Goal: Subscribe to service/newsletter: Subscribe to service/newsletter

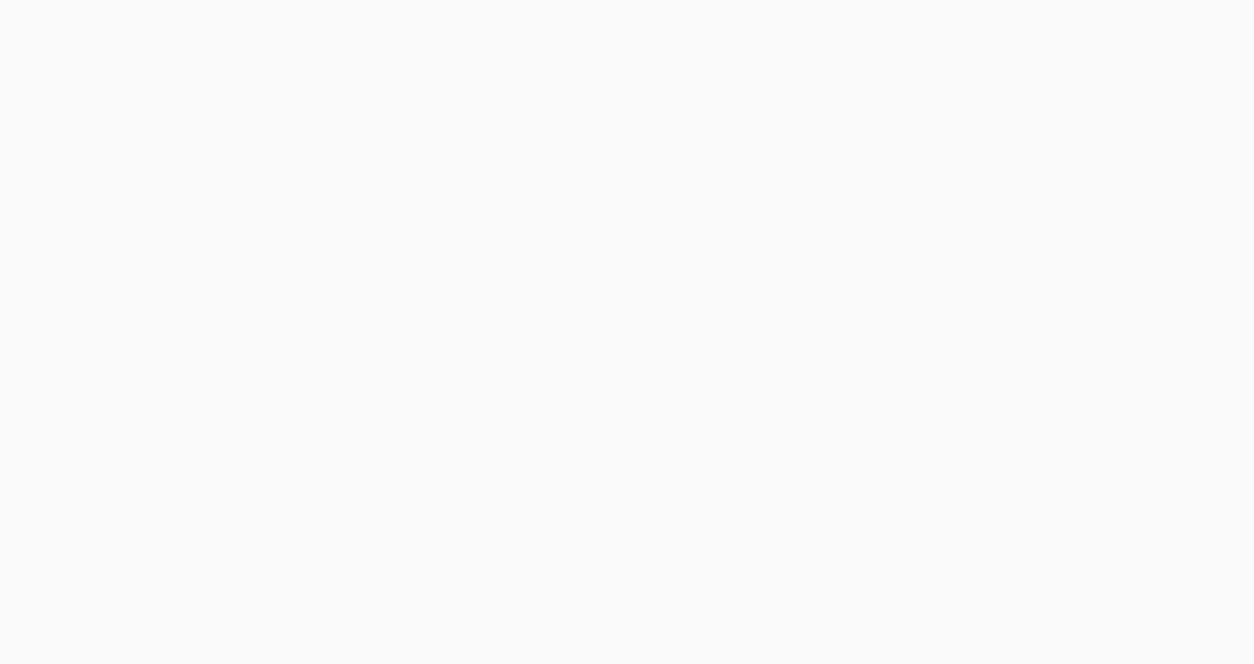
scroll to position [2562, 0]
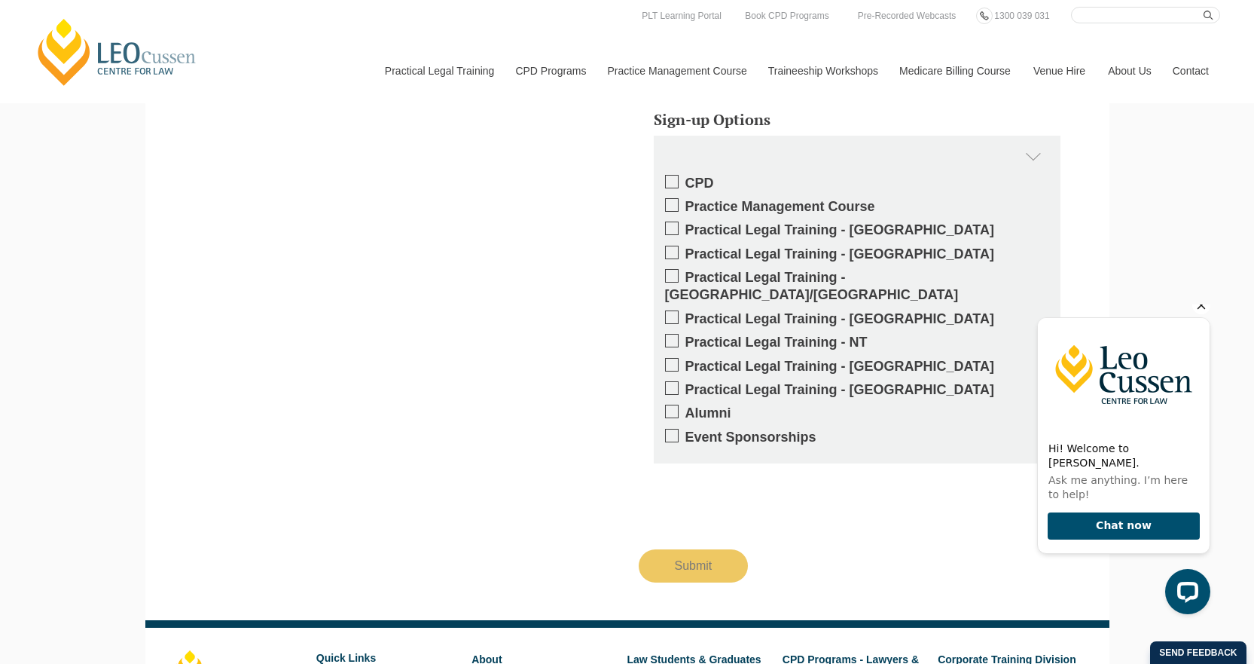
click at [1207, 314] on icon "Hide greeting" at bounding box center [1202, 305] width 18 height 18
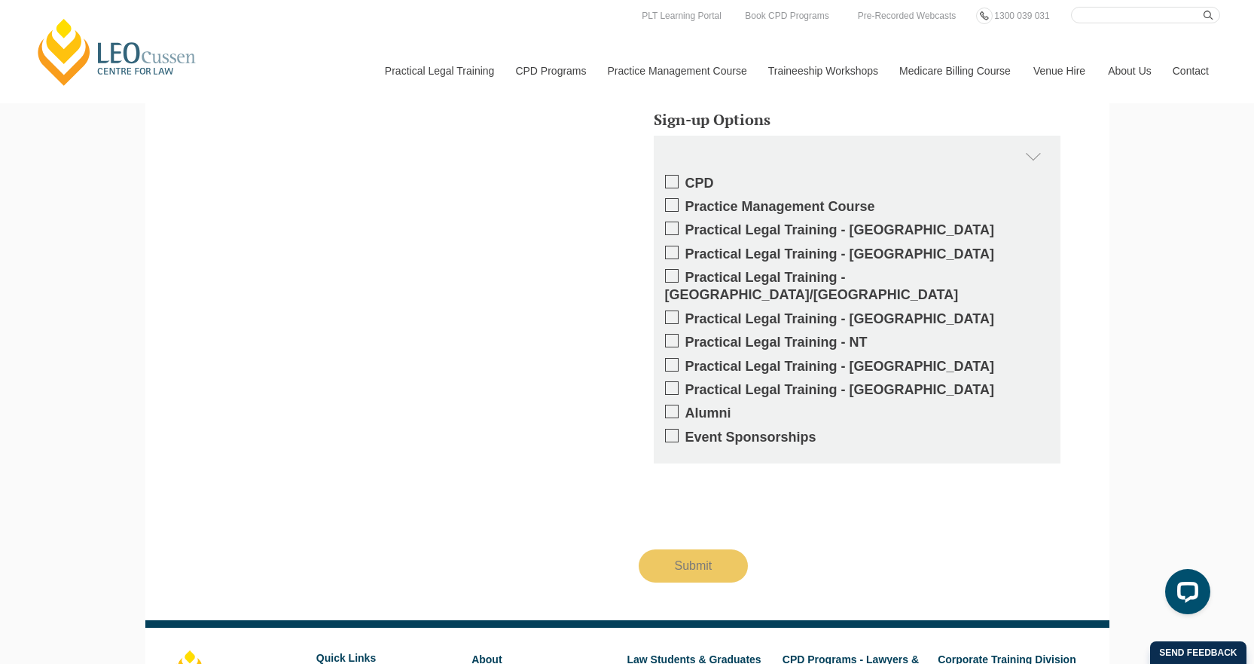
click at [669, 276] on span at bounding box center [672, 276] width 14 height 14
click at [686, 272] on input "Practical Legal Training - ACT/NSW" at bounding box center [686, 272] width 0 height 0
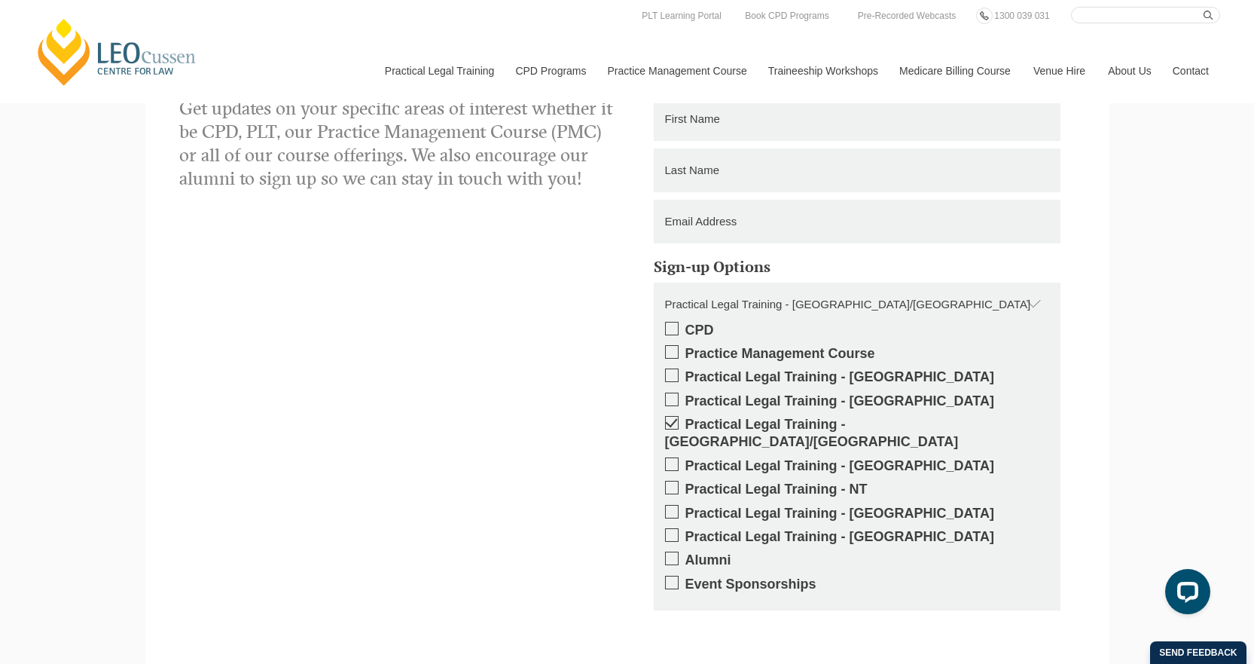
scroll to position [2637, 0]
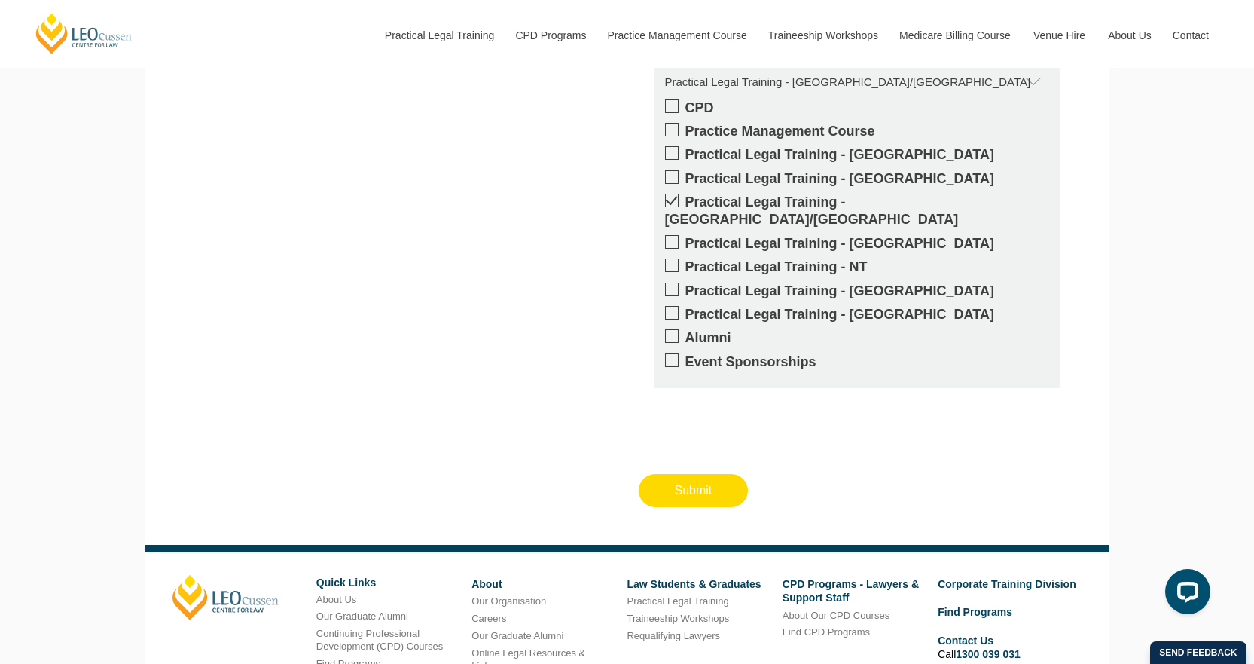
click at [697, 479] on input "Submit" at bounding box center [694, 490] width 110 height 33
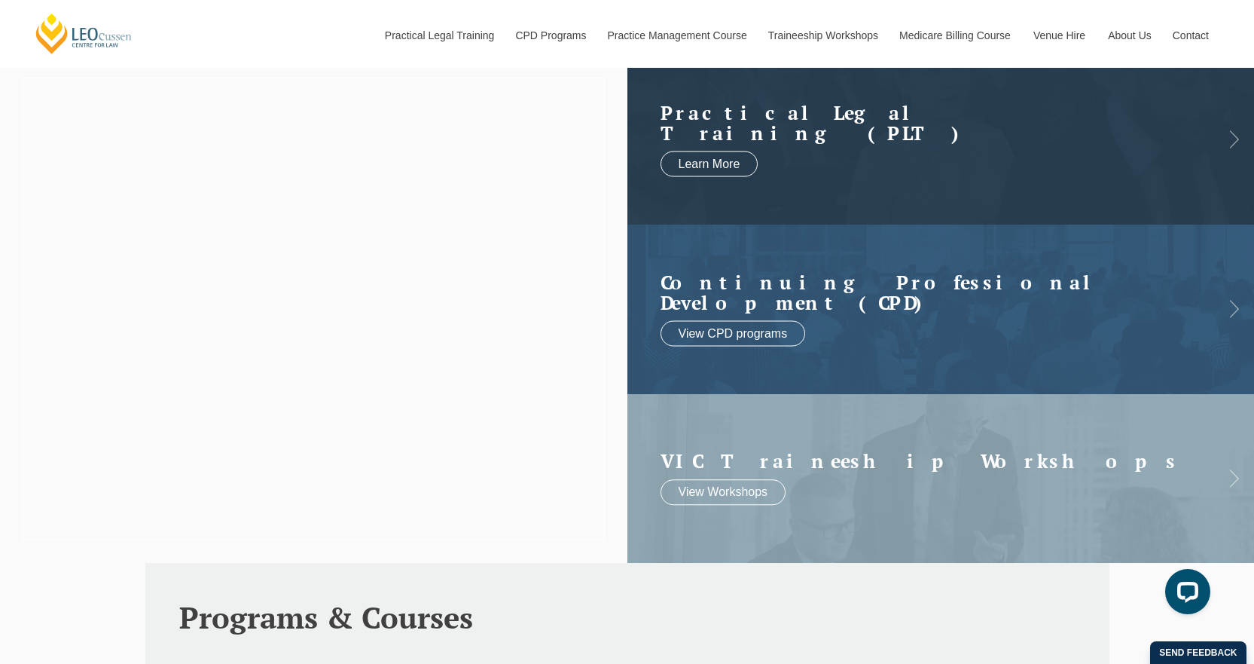
scroll to position [0, 0]
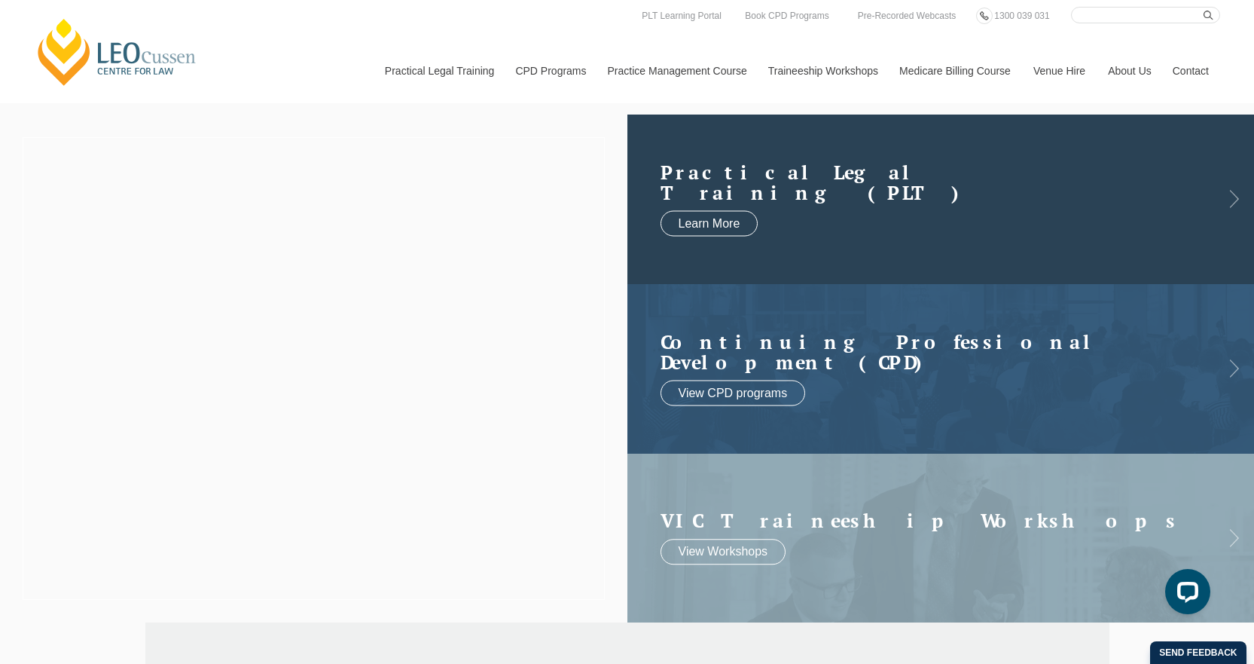
click at [963, 203] on h2 "Practical Legal Training (PLT)" at bounding box center [926, 181] width 531 height 41
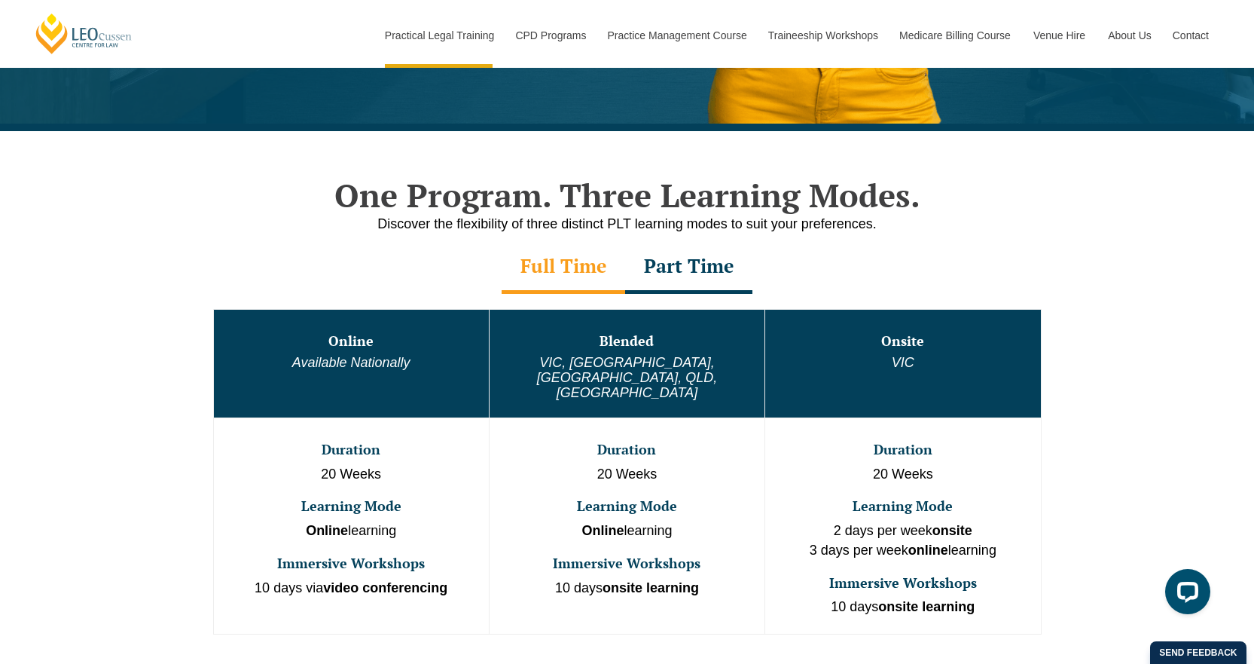
scroll to position [753, 0]
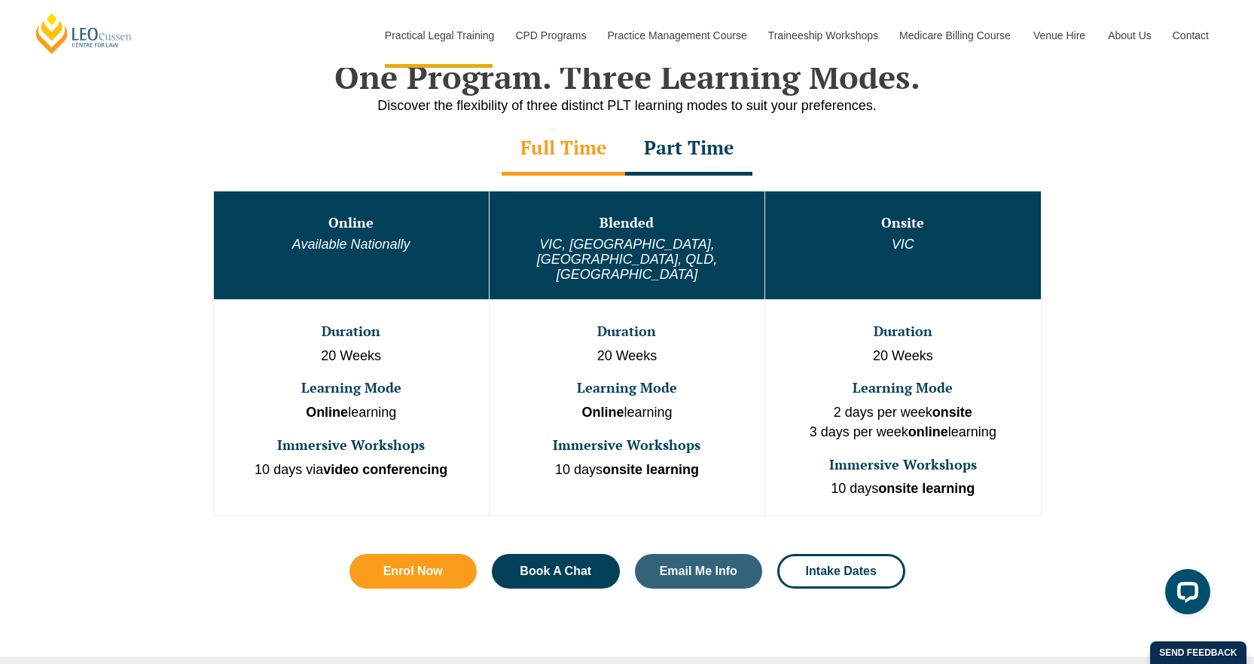
click at [688, 152] on div "Part Time" at bounding box center [688, 149] width 127 height 53
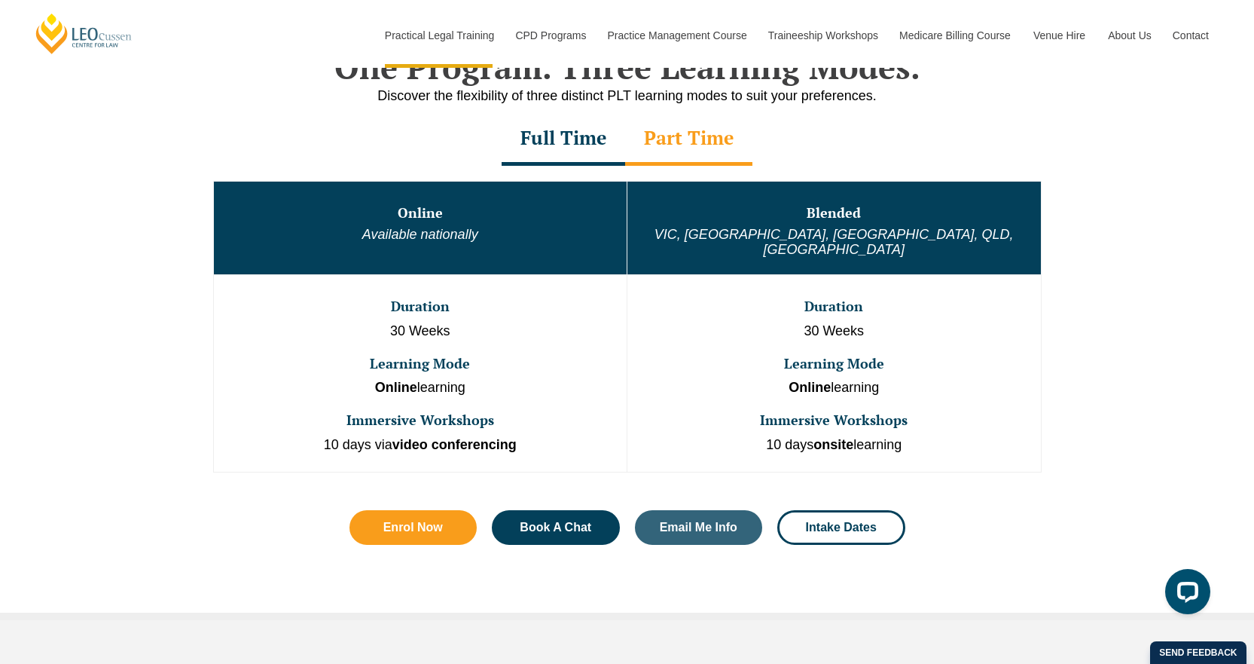
scroll to position [904, 0]
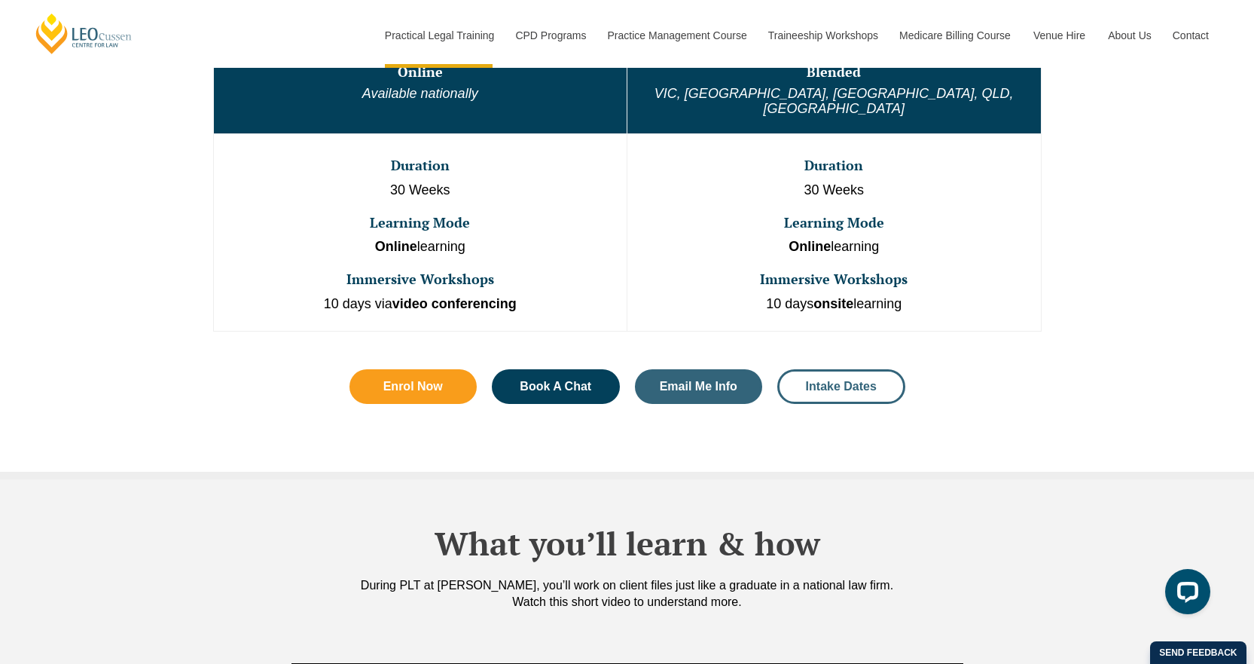
click at [829, 380] on span "Intake Dates" at bounding box center [841, 386] width 71 height 12
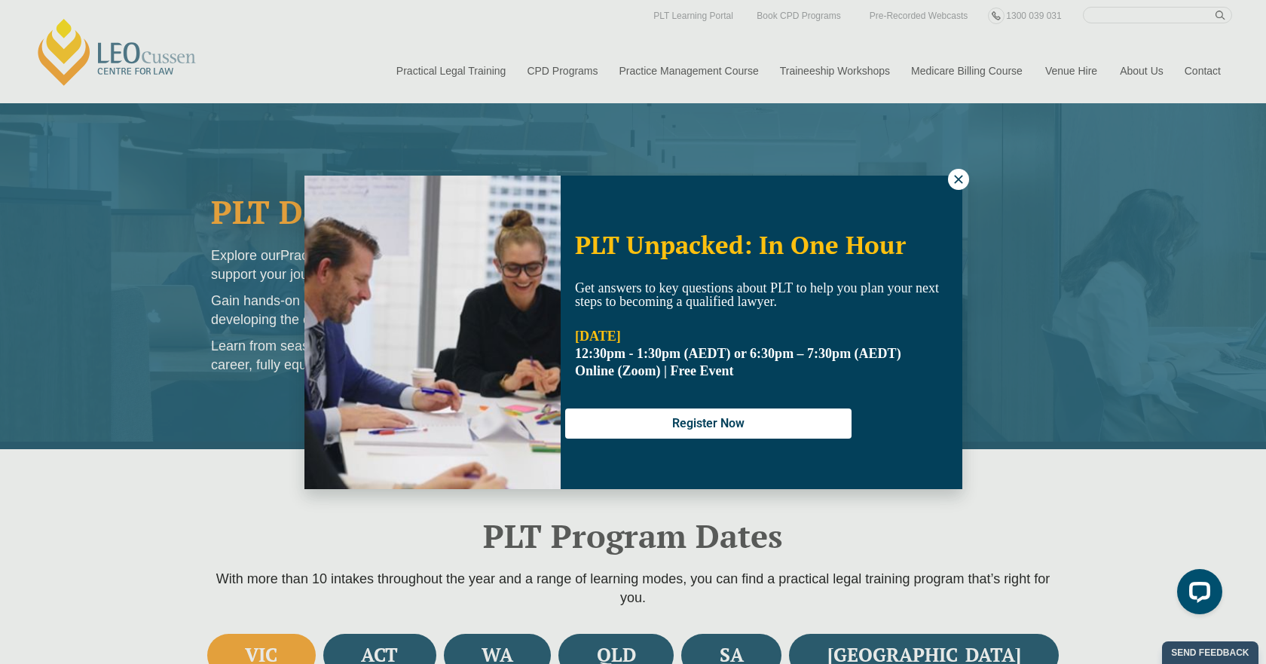
click at [145, 604] on div "PLT Unpacked: In One Hour Get answers to key questions about PLT to help you pl…" at bounding box center [633, 332] width 1266 height 664
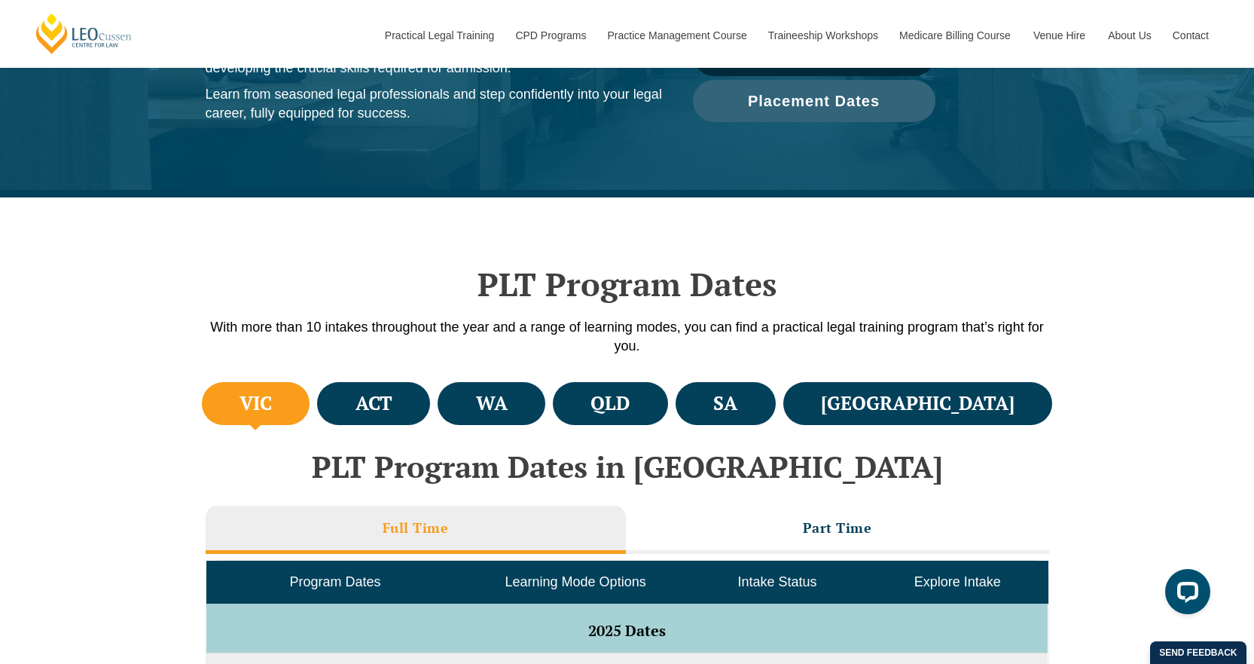
scroll to position [226, 0]
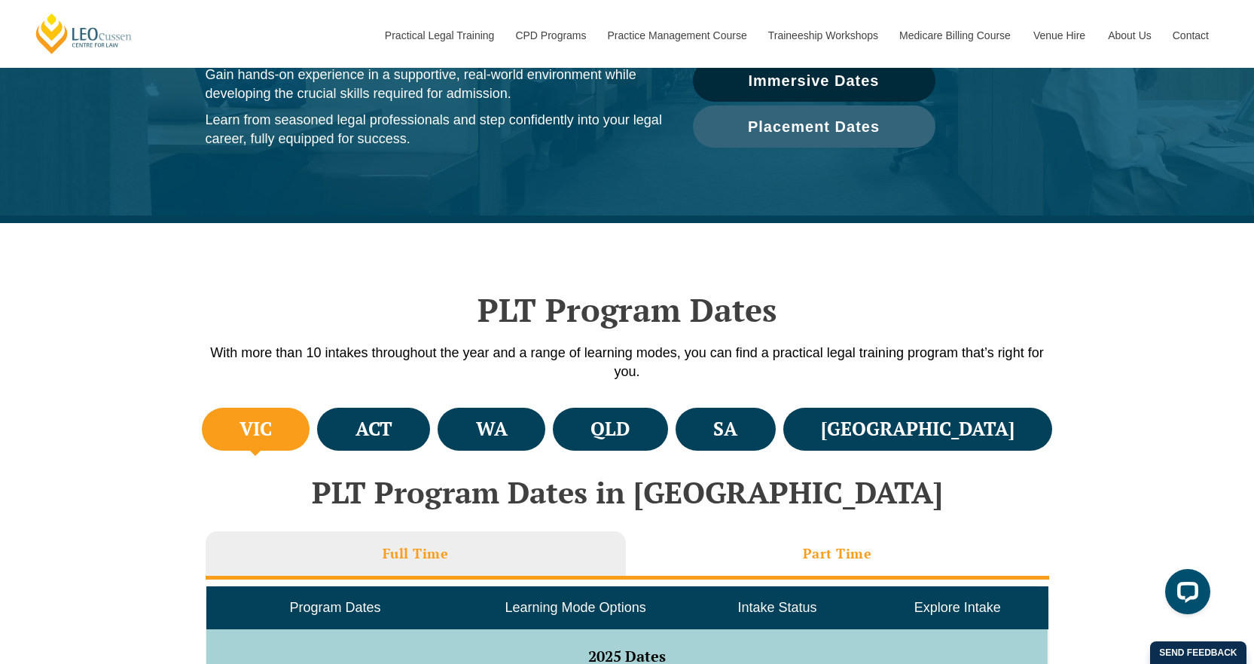
drag, startPoint x: 894, startPoint y: 553, endPoint x: 924, endPoint y: 543, distance: 31.7
click at [914, 546] on li "Part Time" at bounding box center [837, 555] width 423 height 48
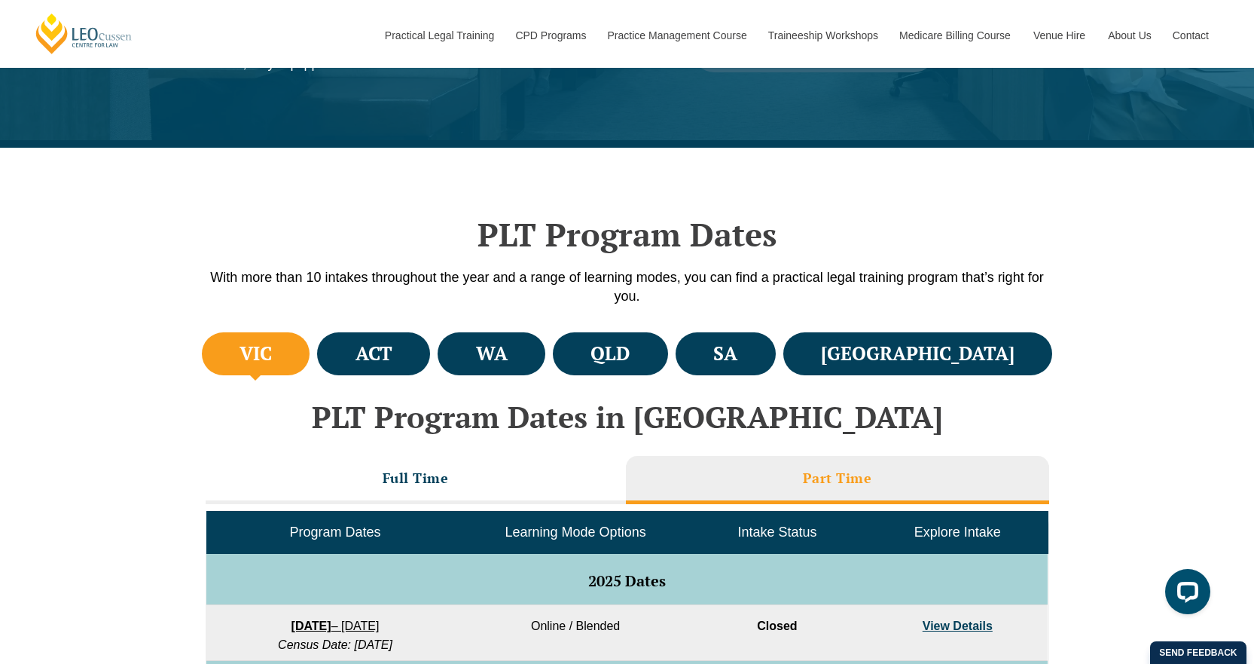
scroll to position [0, 0]
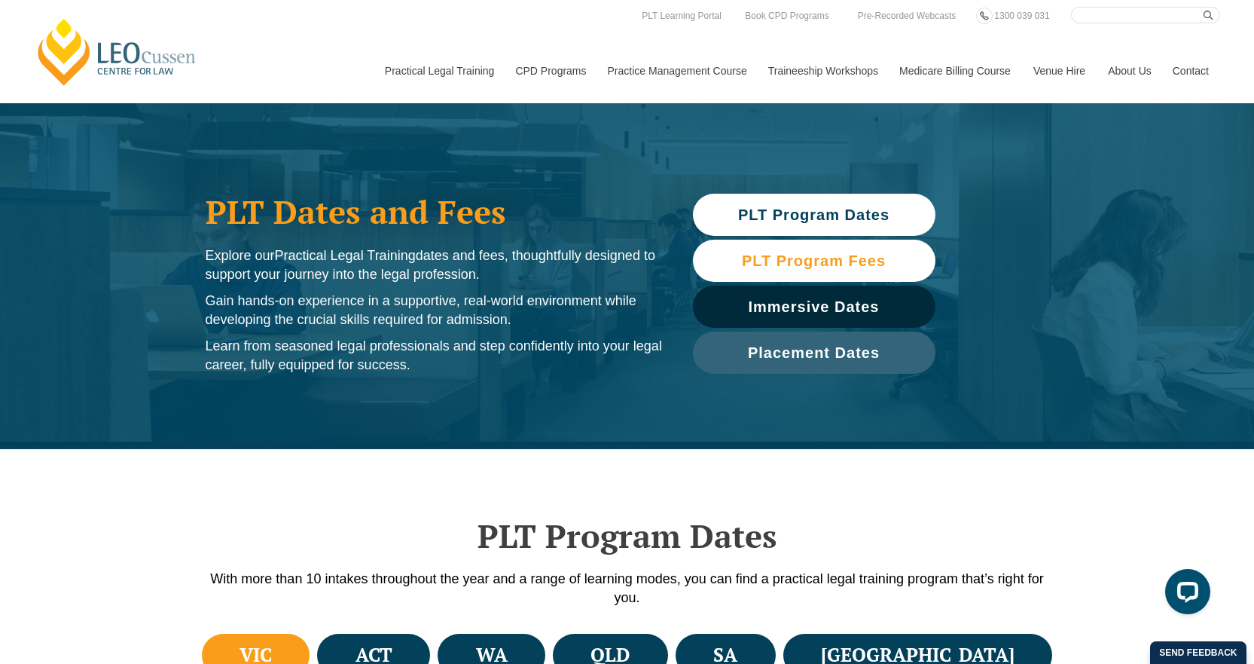
click at [792, 248] on link "PLT Program Fees" at bounding box center [814, 261] width 243 height 42
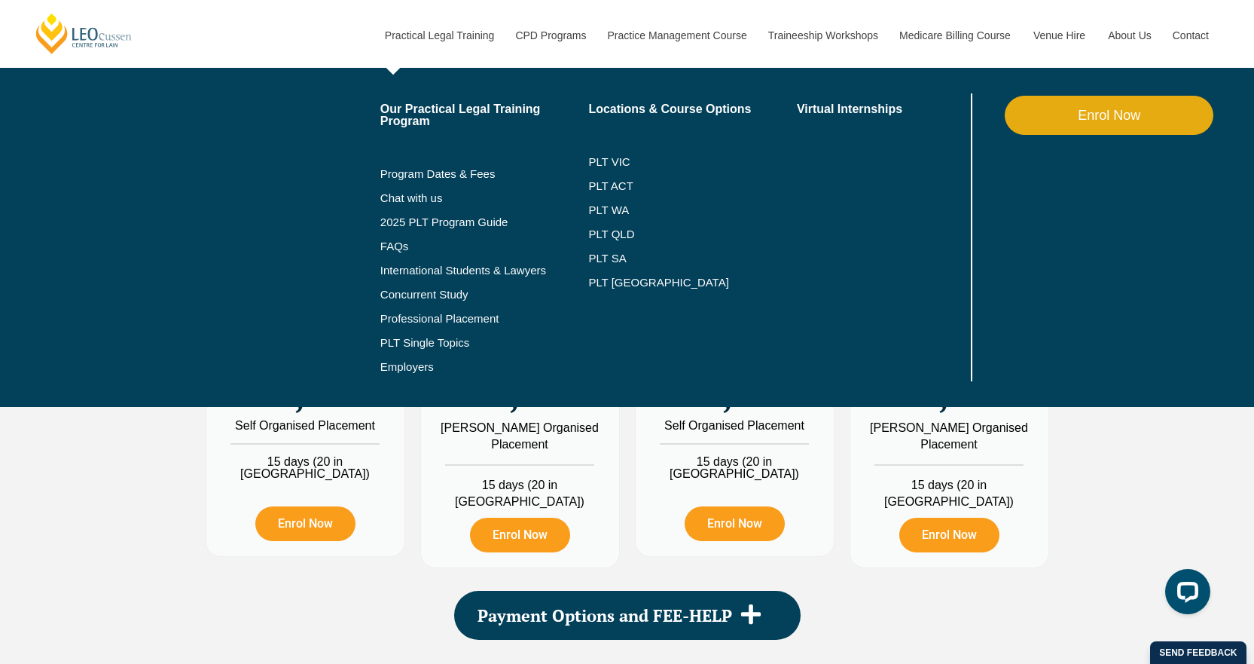
scroll to position [1456, 0]
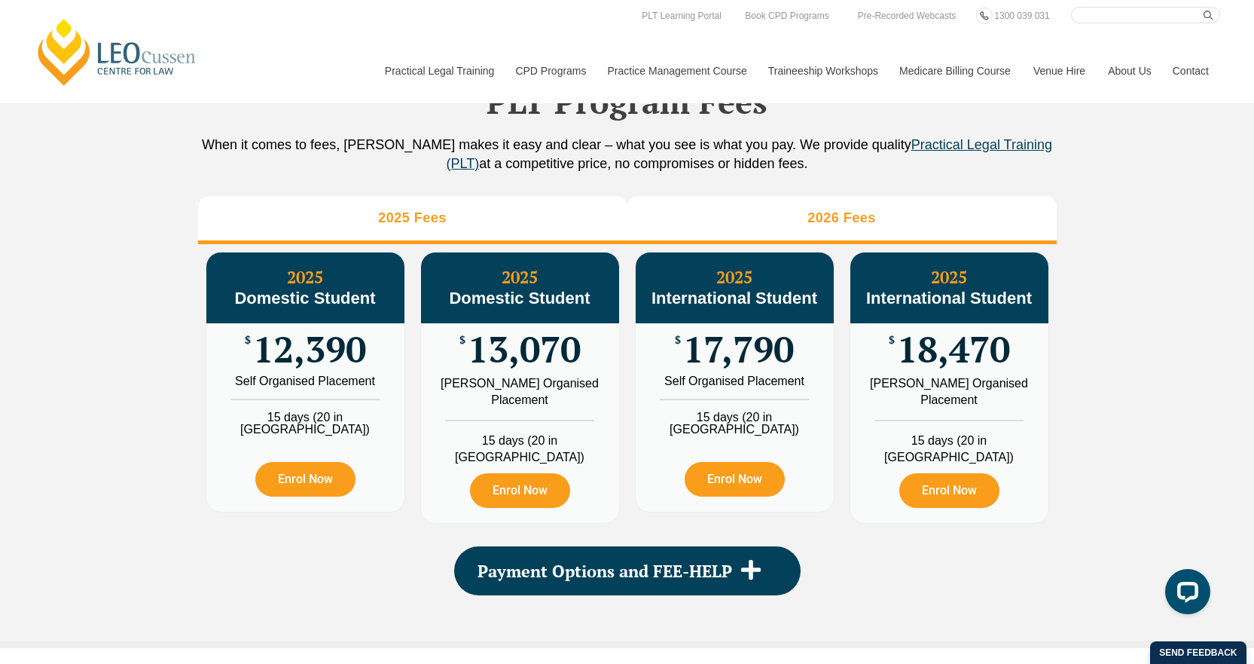
click at [922, 223] on li "2026 Fees" at bounding box center [842, 220] width 429 height 48
click at [442, 240] on li "2025 Fees" at bounding box center [412, 220] width 429 height 48
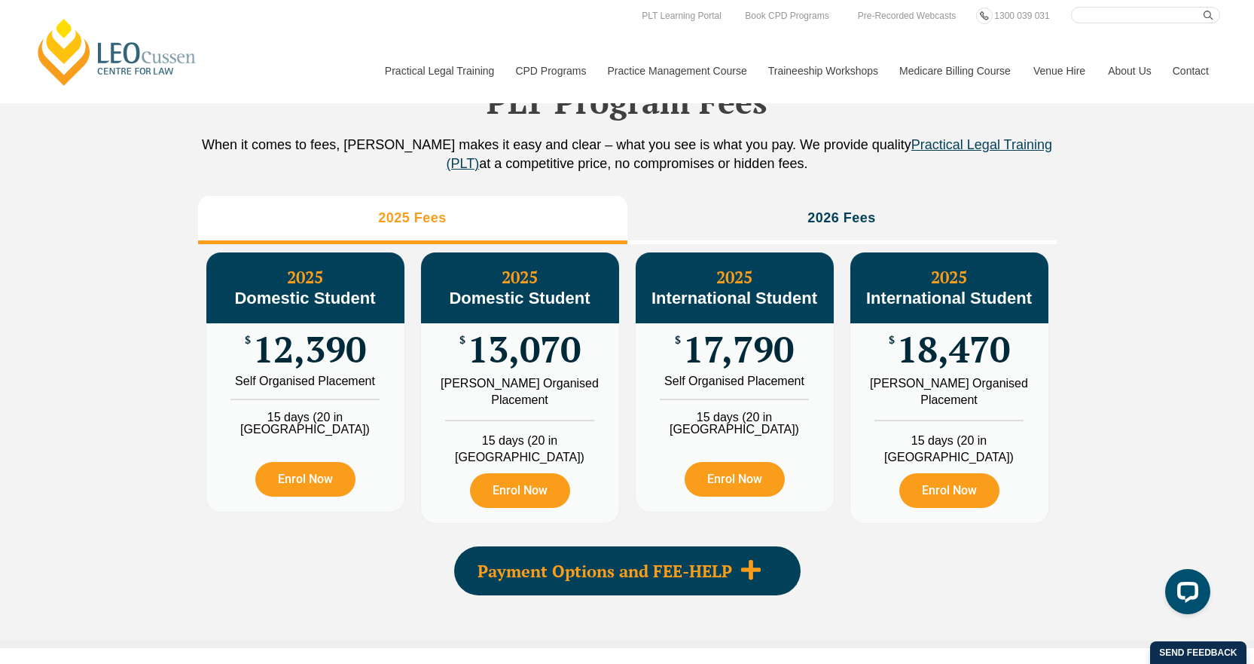
click at [579, 563] on span "Payment Options and FEE-HELP" at bounding box center [605, 571] width 255 height 17
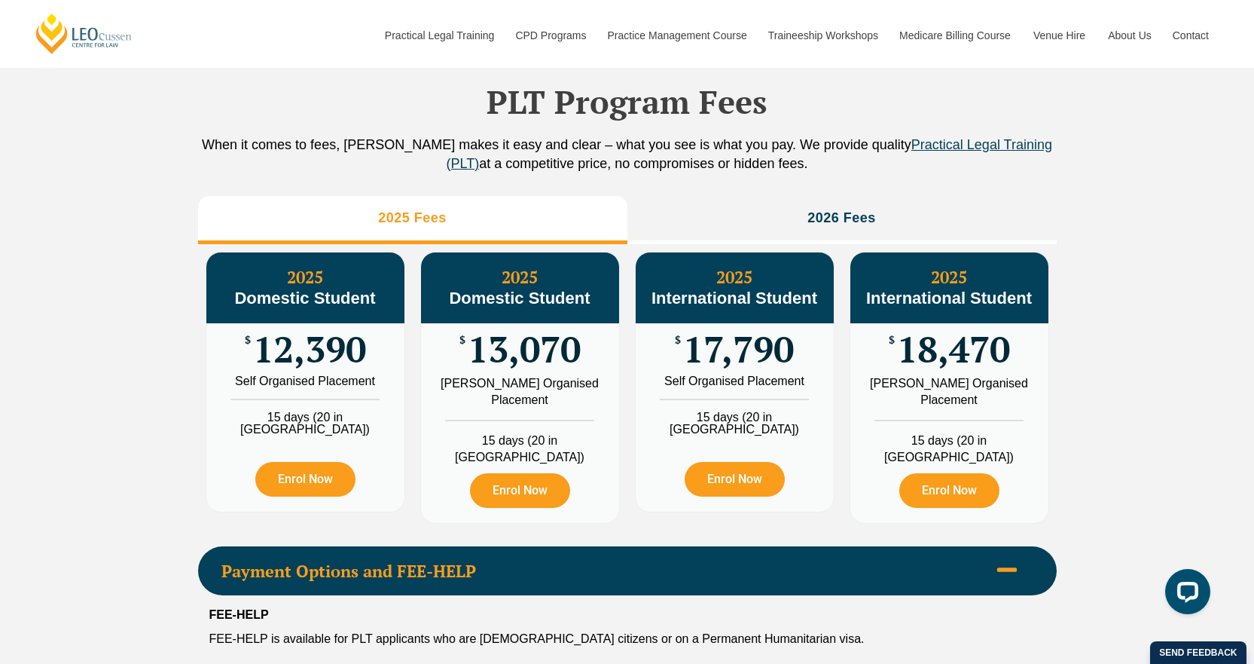
scroll to position [1682, 0]
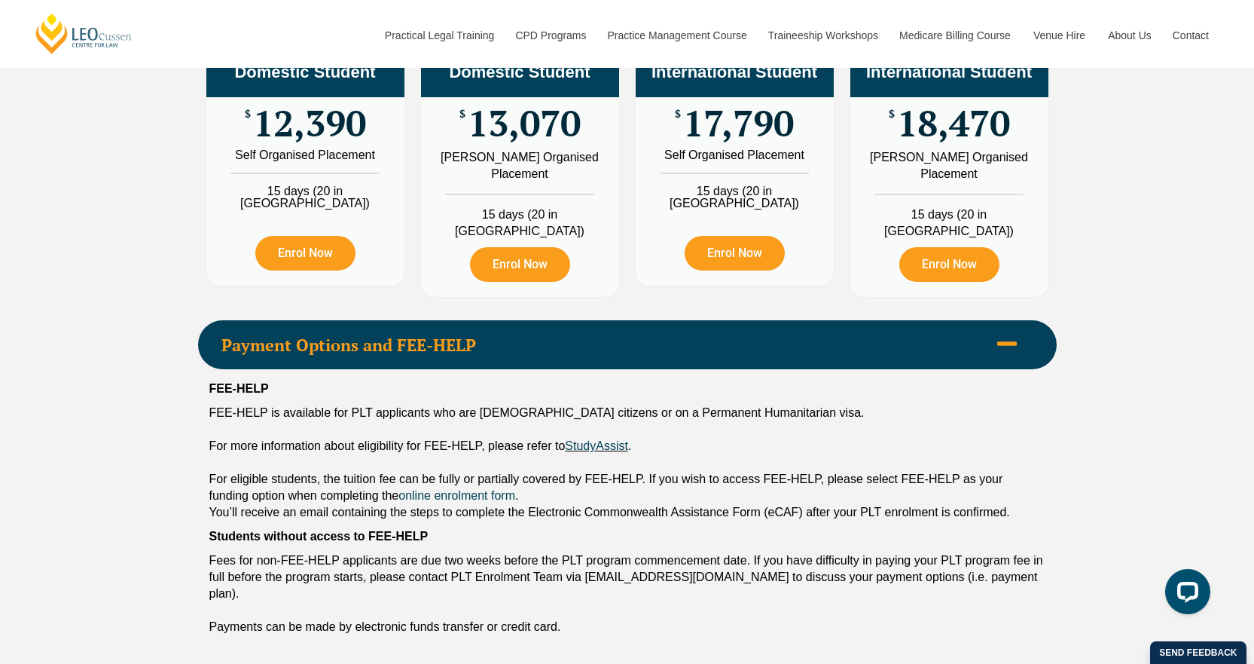
click at [500, 471] on div "For eligible students, the tuition fee can be fully or partially covered by FEE…" at bounding box center [627, 487] width 836 height 33
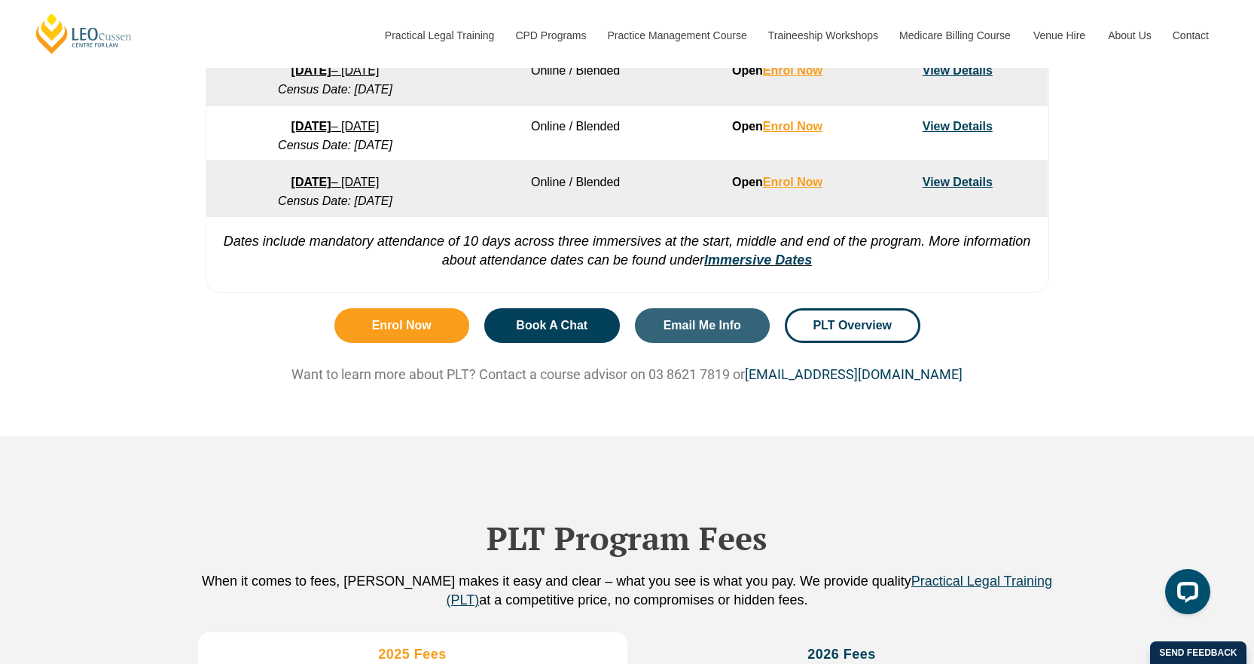
scroll to position [1004, 0]
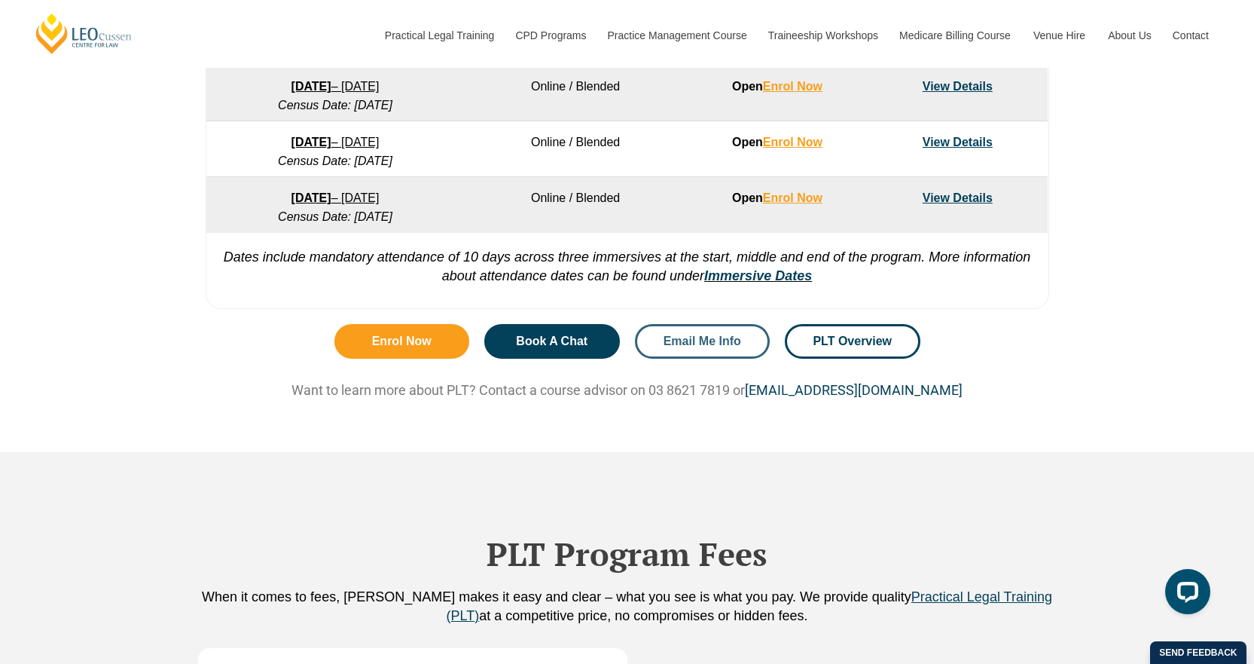
click at [708, 337] on span "Email Me Info" at bounding box center [703, 341] width 78 height 12
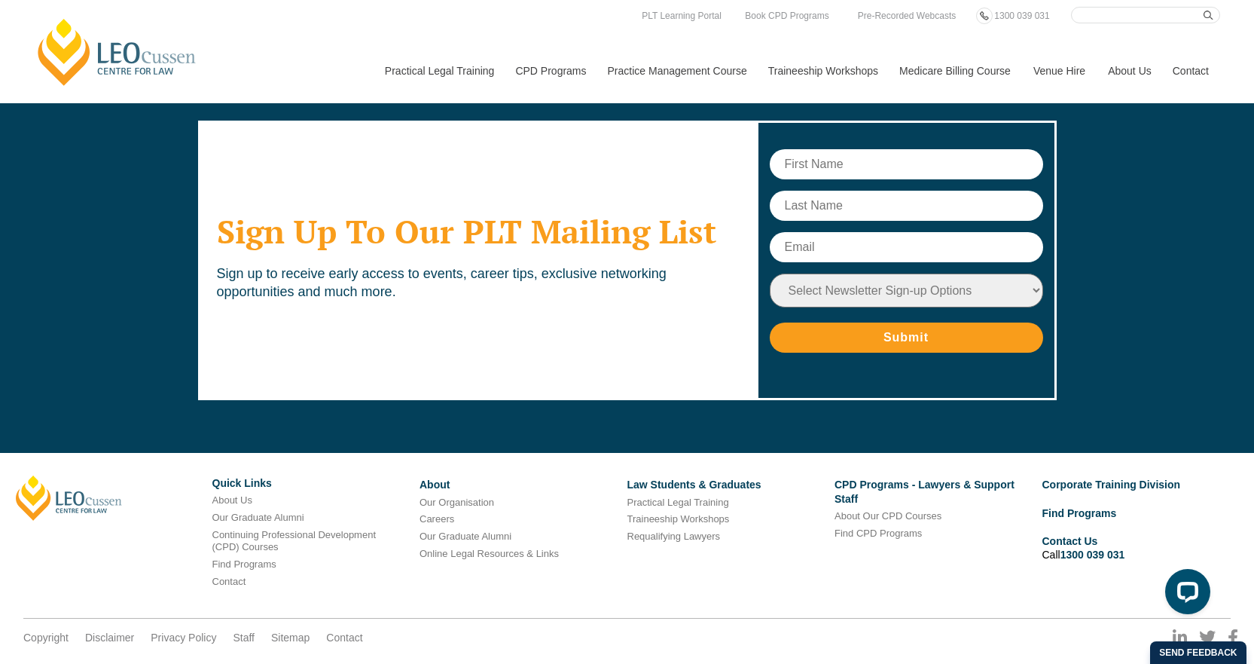
scroll to position [8116, 0]
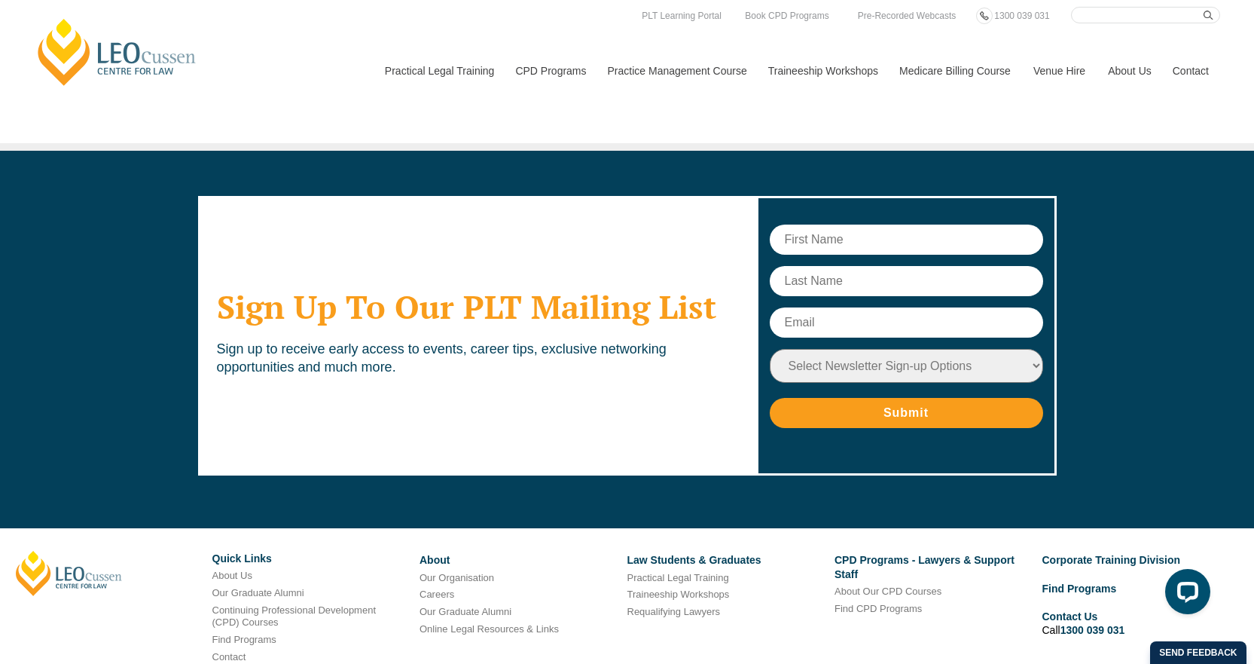
click at [840, 225] on input "text" at bounding box center [906, 240] width 273 height 30
type input "Simon"
type input "Christopher"
type input "simon.p.christopher@gmail.com"
click at [1003, 349] on select "Select Newsletter Sign-up Options Practical Legal Training - VIC Practical Lega…" at bounding box center [906, 366] width 273 height 34
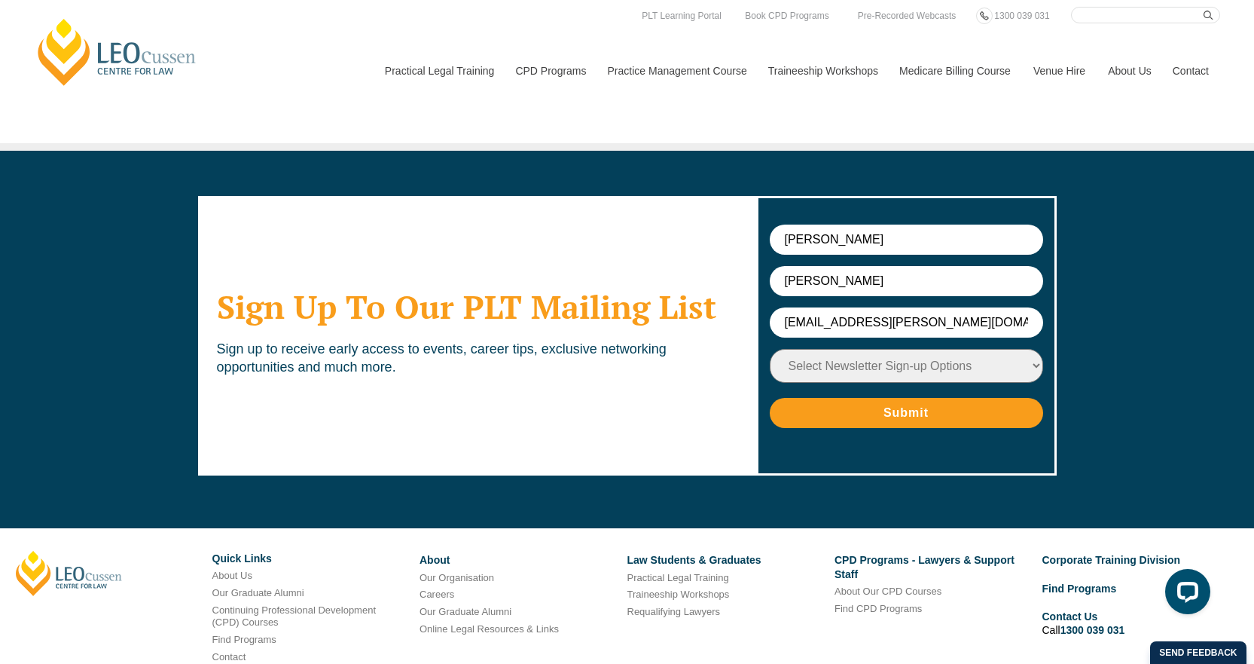
click at [1104, 311] on div "Sign Up To Our PLT Mailing List Sign up to receive early access to events, care…" at bounding box center [627, 336] width 1254 height 371
click at [979, 349] on select "Select Newsletter Sign-up Options Practical Legal Training - VIC Practical Lega…" at bounding box center [906, 366] width 273 height 34
click at [1126, 304] on div "Sign Up To Our PLT Mailing List Sign up to receive early access to events, care…" at bounding box center [627, 336] width 1254 height 371
click at [946, 398] on input "Submit" at bounding box center [906, 413] width 273 height 30
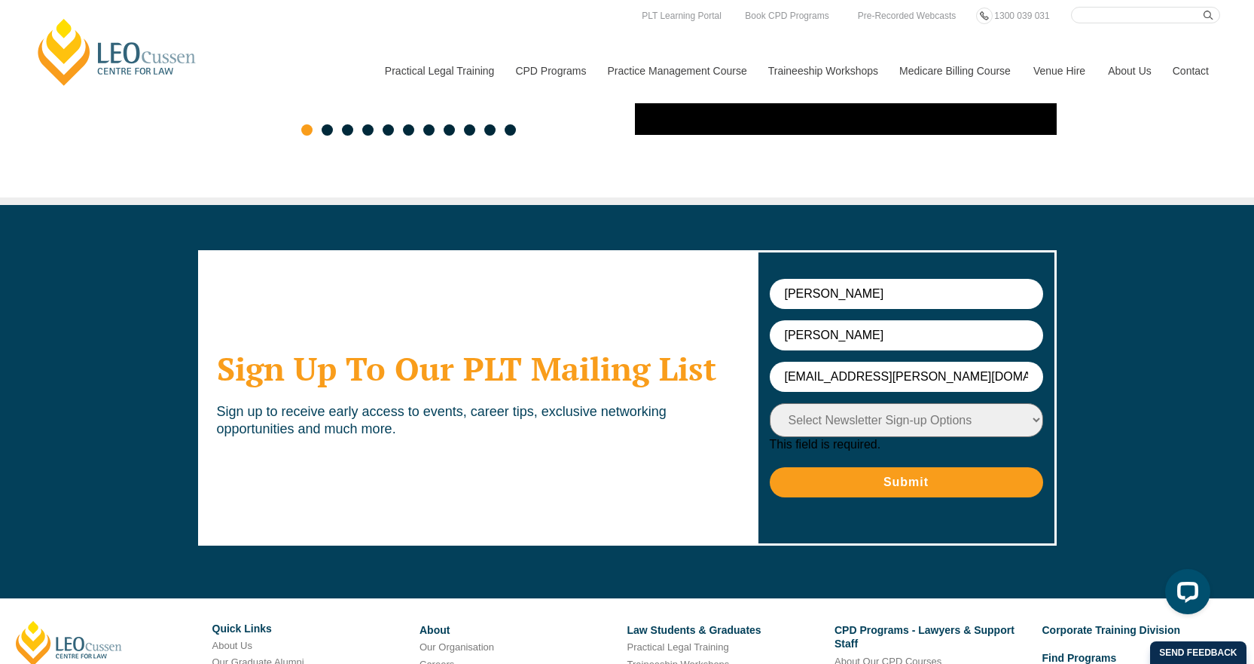
scroll to position [8057, 0]
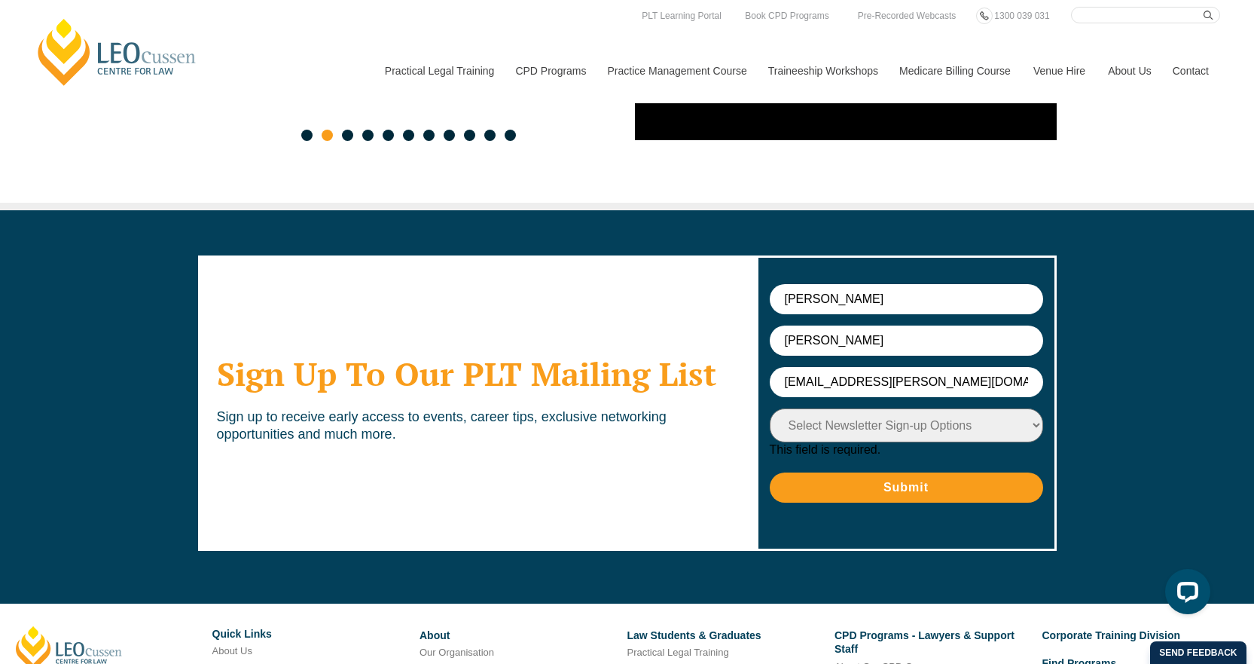
click at [931, 408] on select "Select Newsletter Sign-up Options Practical Legal Training - VIC Practical Lega…" at bounding box center [906, 425] width 273 height 34
select select "tfa_14"
click at [770, 408] on select "Select Newsletter Sign-up Options Practical Legal Training - VIC Practical Lega…" at bounding box center [906, 425] width 273 height 34
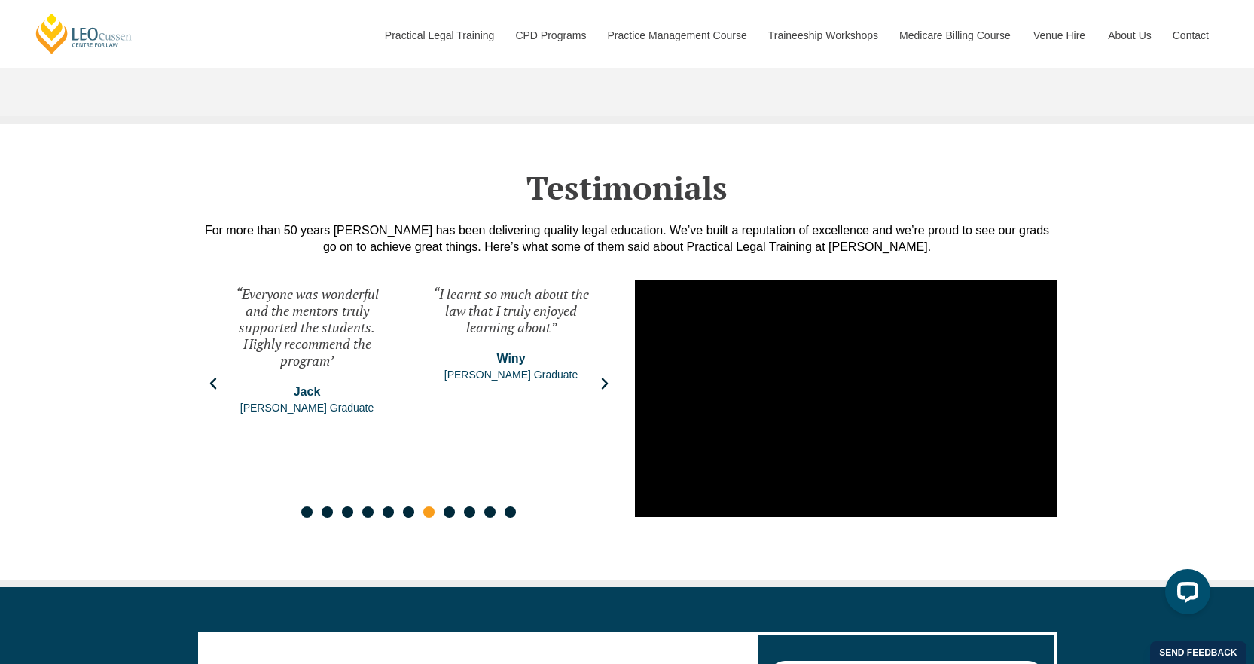
scroll to position [7982, 0]
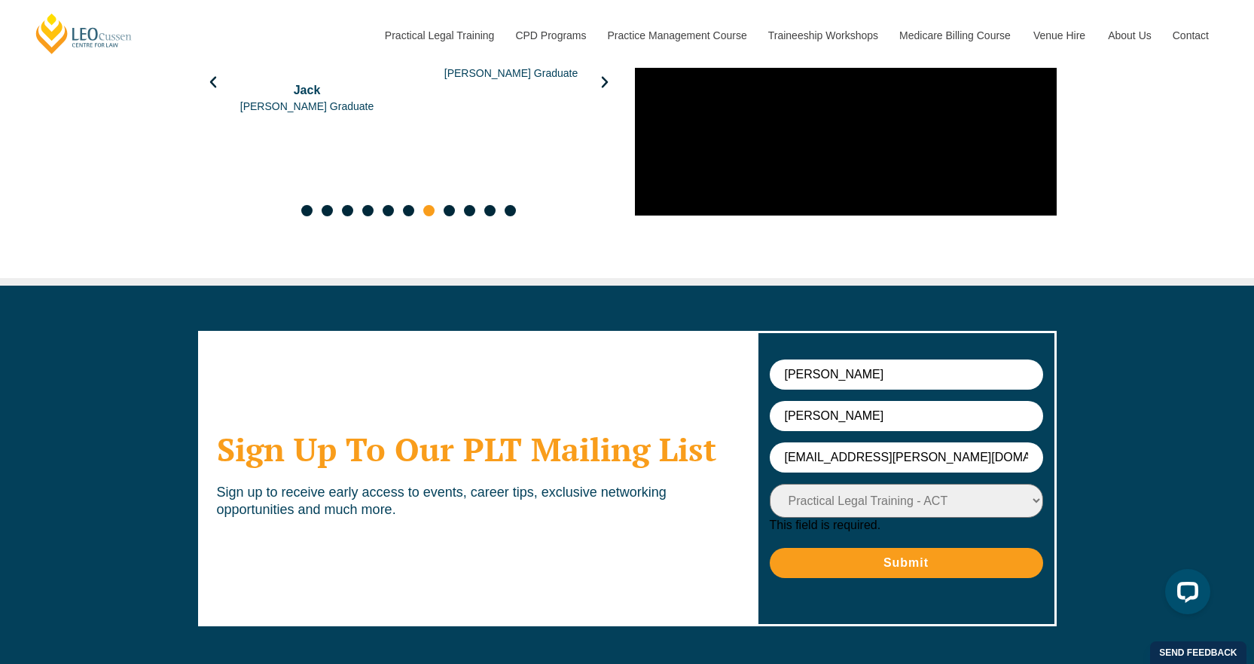
click at [912, 548] on input "Submit" at bounding box center [906, 563] width 273 height 30
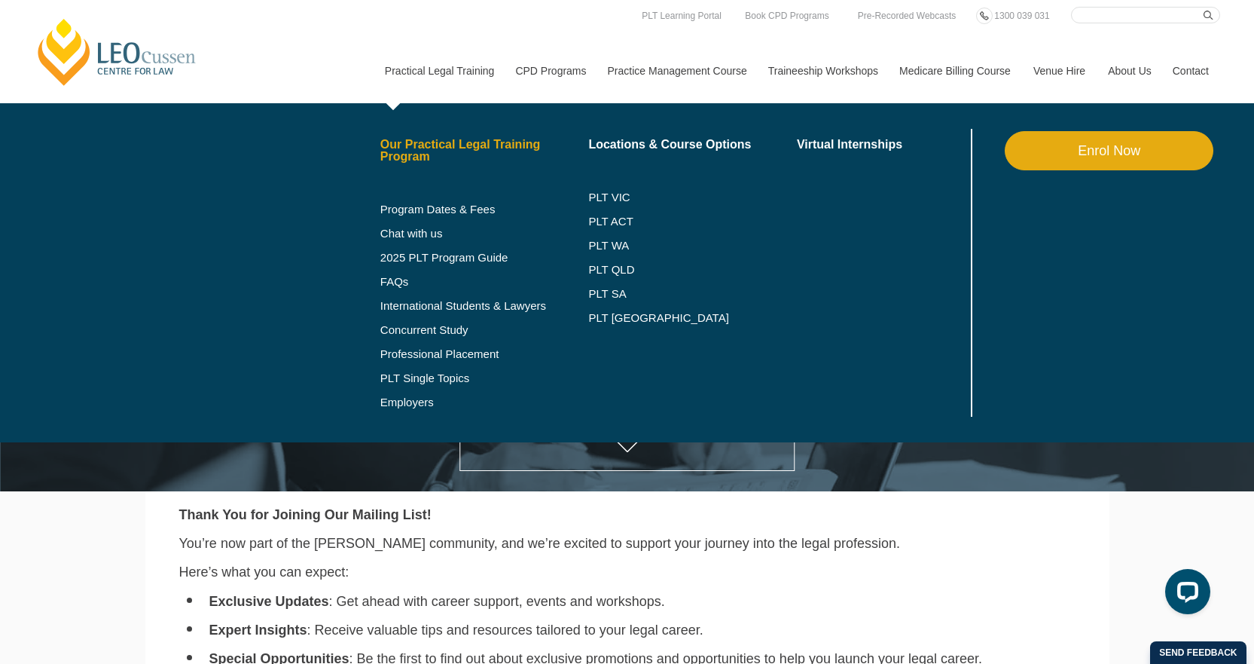
click at [428, 151] on link "Our Practical Legal Training Program" at bounding box center [484, 151] width 209 height 24
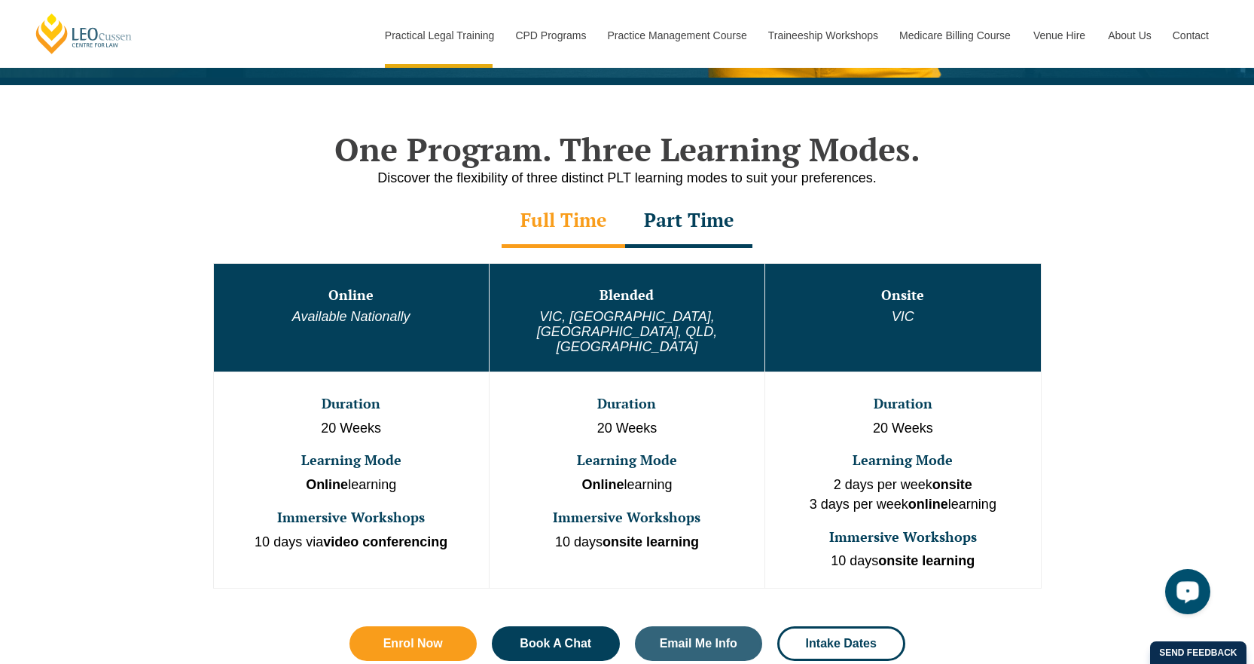
scroll to position [678, 0]
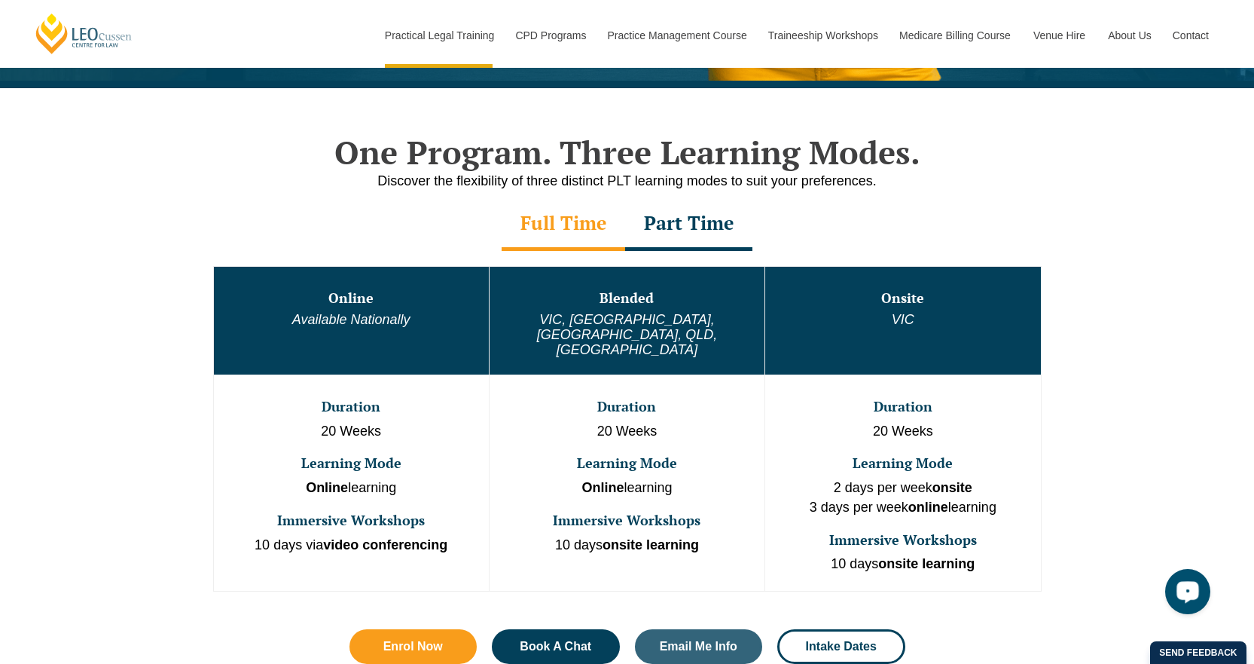
click at [707, 224] on div "Part Time" at bounding box center [688, 224] width 127 height 53
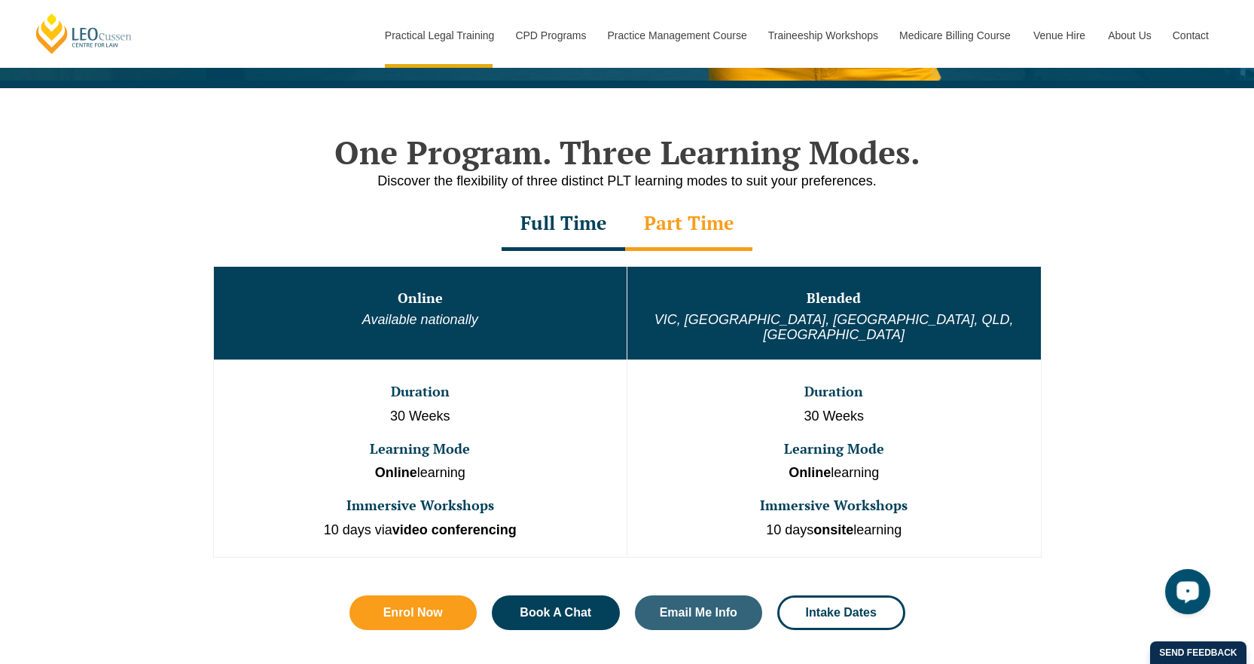
click at [567, 231] on div "Full Time" at bounding box center [564, 224] width 124 height 53
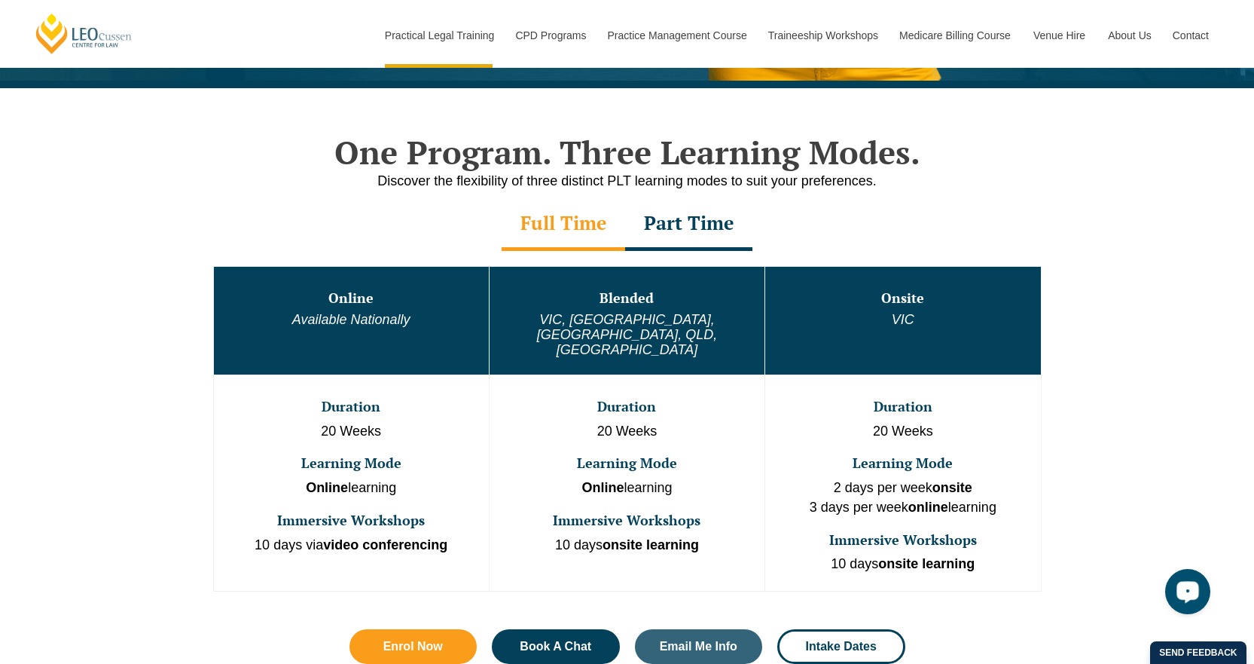
click at [731, 232] on div "Part Time" at bounding box center [688, 224] width 127 height 53
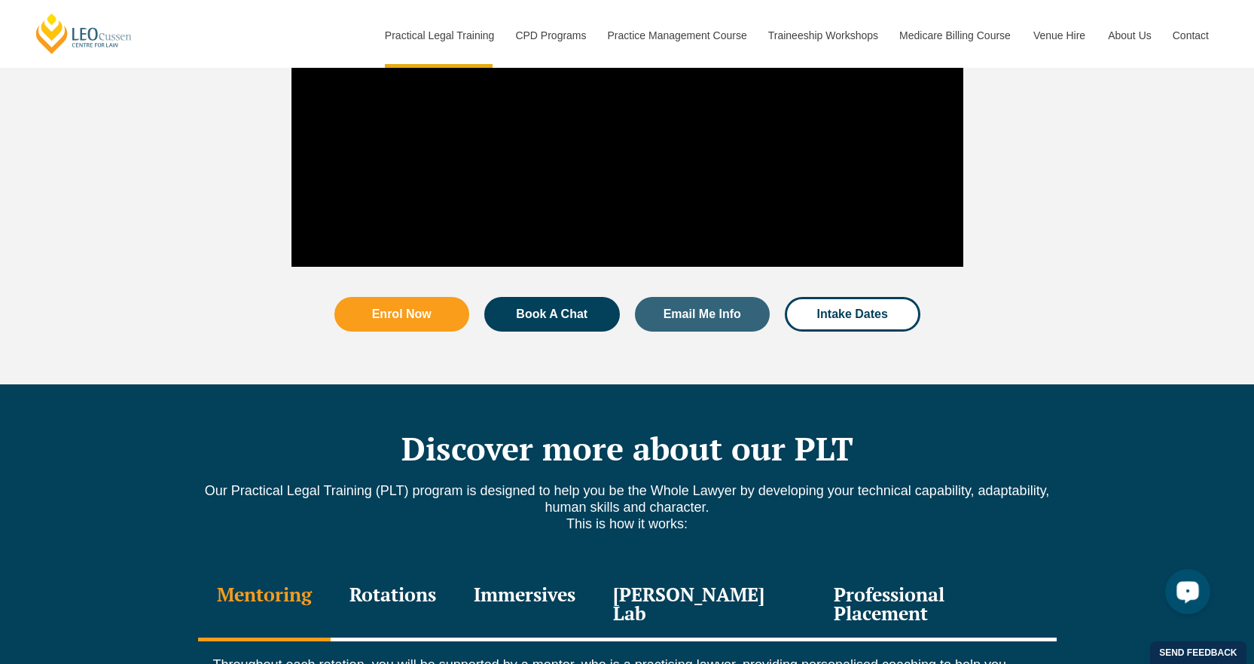
scroll to position [1959, 0]
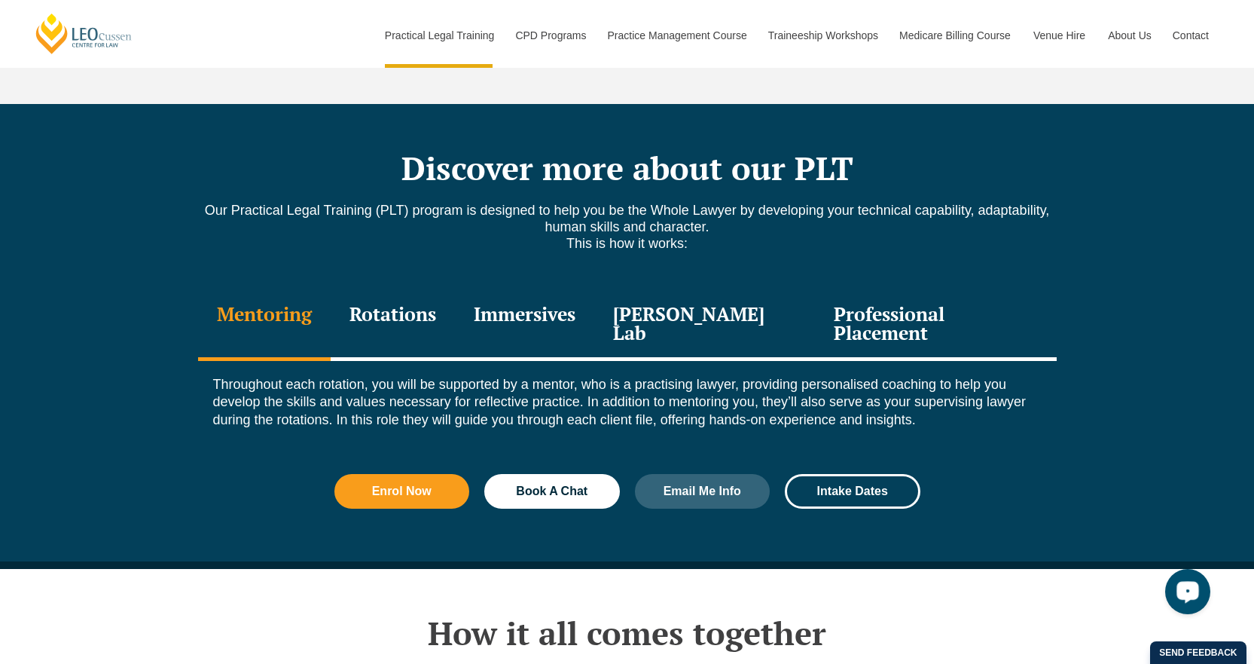
click at [419, 302] on div "Rotations" at bounding box center [393, 325] width 124 height 72
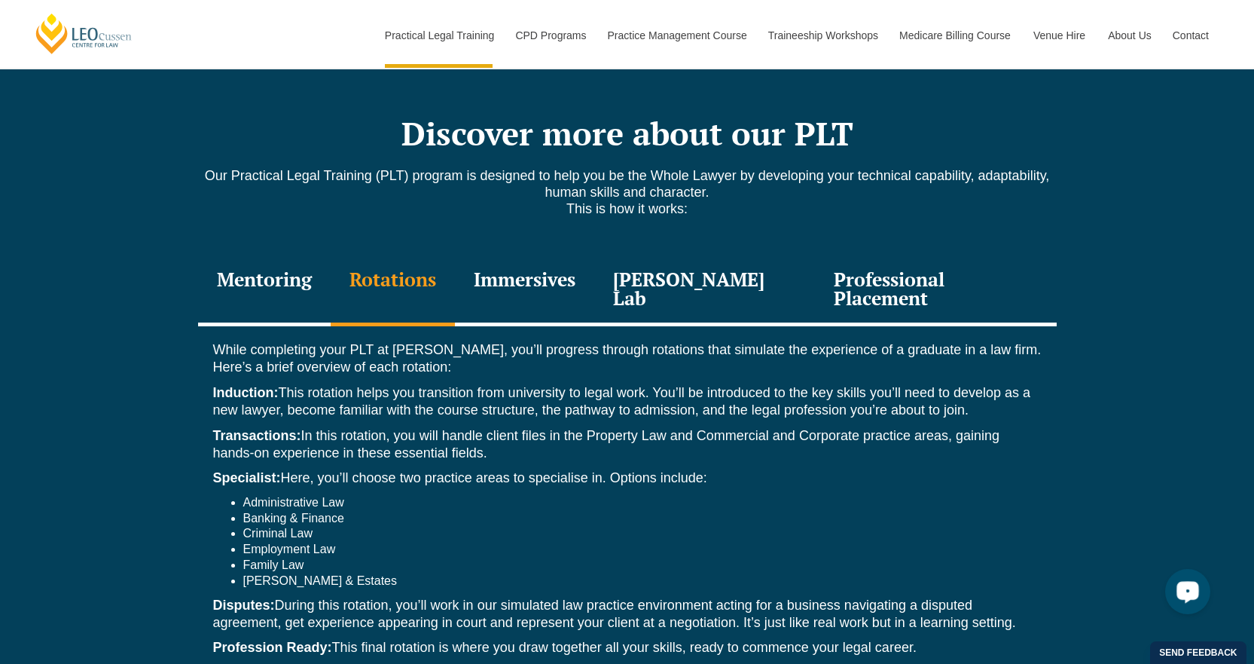
scroll to position [2034, 0]
